Goal: Task Accomplishment & Management: Manage account settings

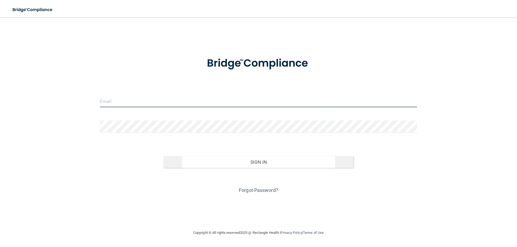
type input "[EMAIL_ADDRESS][DOMAIN_NAME]"
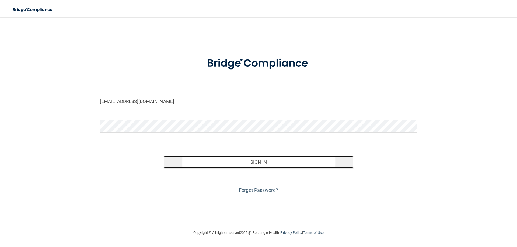
click at [279, 167] on button "Sign In" at bounding box center [258, 162] width 190 height 12
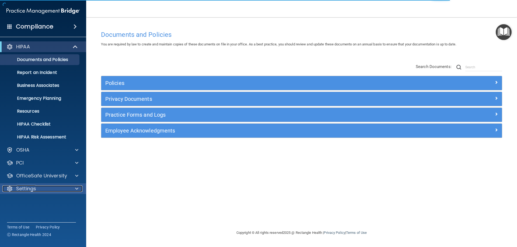
click at [77, 188] on span at bounding box center [76, 189] width 3 height 6
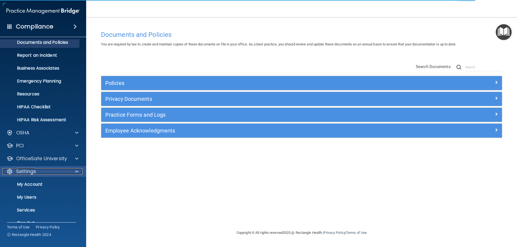
scroll to position [28, 0]
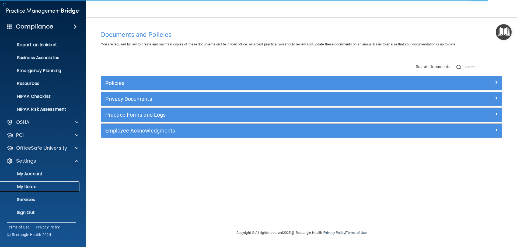
click at [21, 188] on p "My Users" at bounding box center [41, 186] width 74 height 5
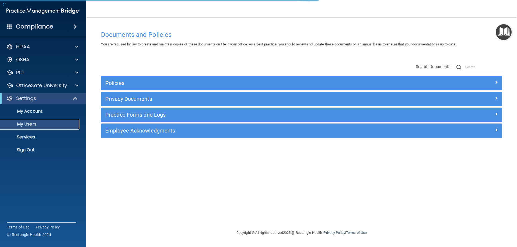
select select "20"
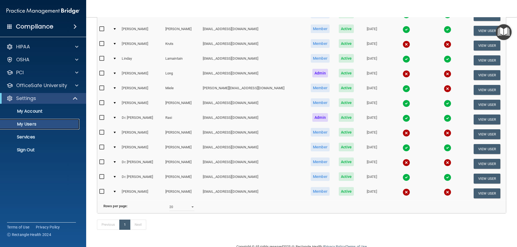
scroll to position [135, 0]
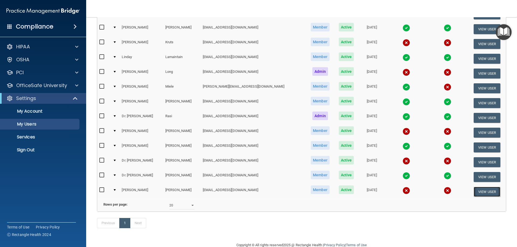
click at [484, 189] on button "View User" at bounding box center [487, 192] width 27 height 10
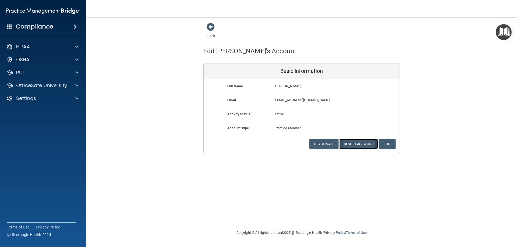
click at [367, 145] on button "Reset Password" at bounding box center [358, 144] width 39 height 10
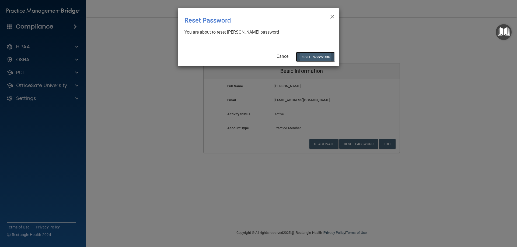
click at [314, 57] on button "Reset Password" at bounding box center [315, 57] width 39 height 10
